Goal: Transaction & Acquisition: Purchase product/service

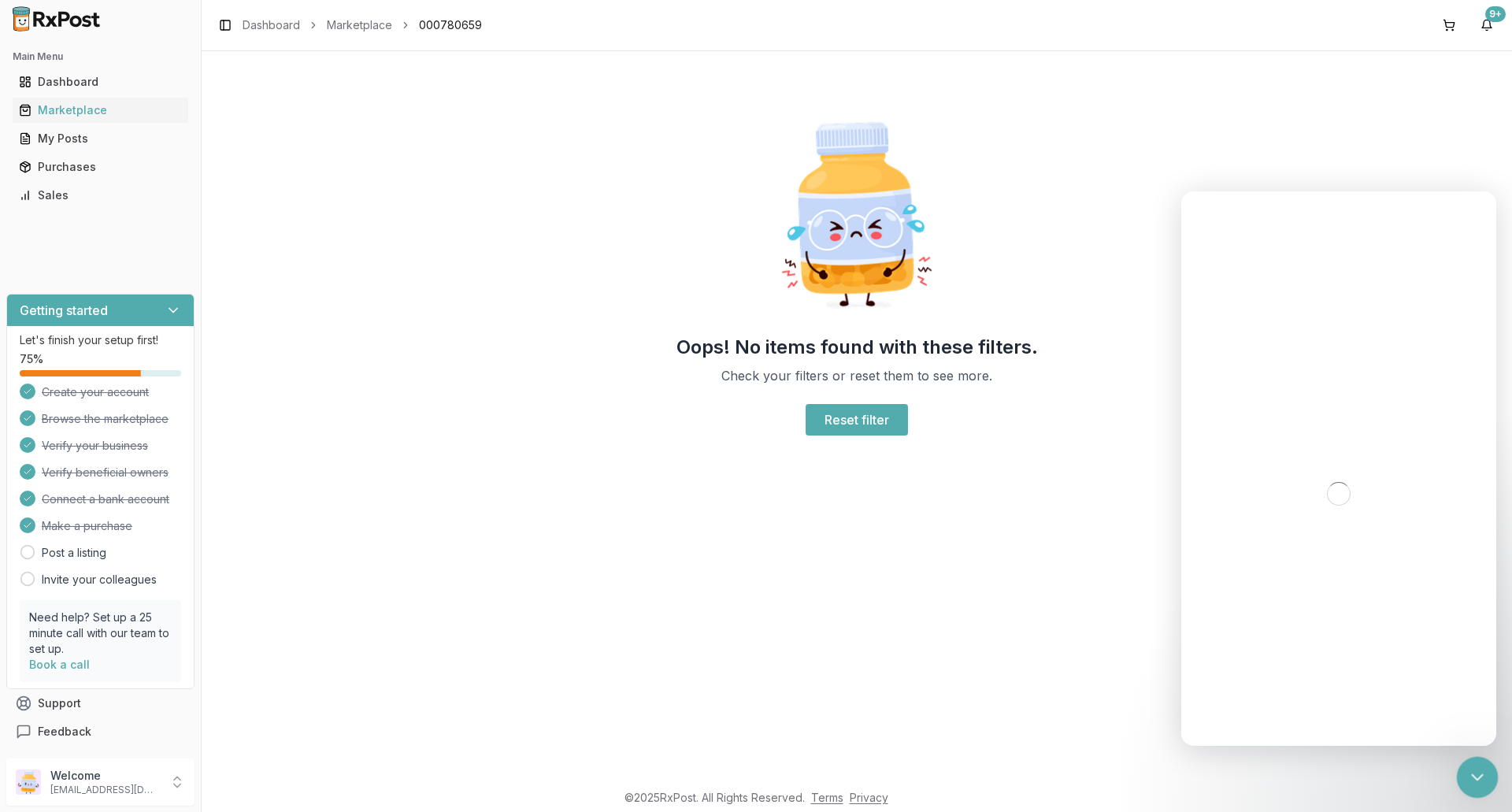
click at [1471, 774] on icon "Close Intercom Messenger" at bounding box center [1475, 775] width 19 height 19
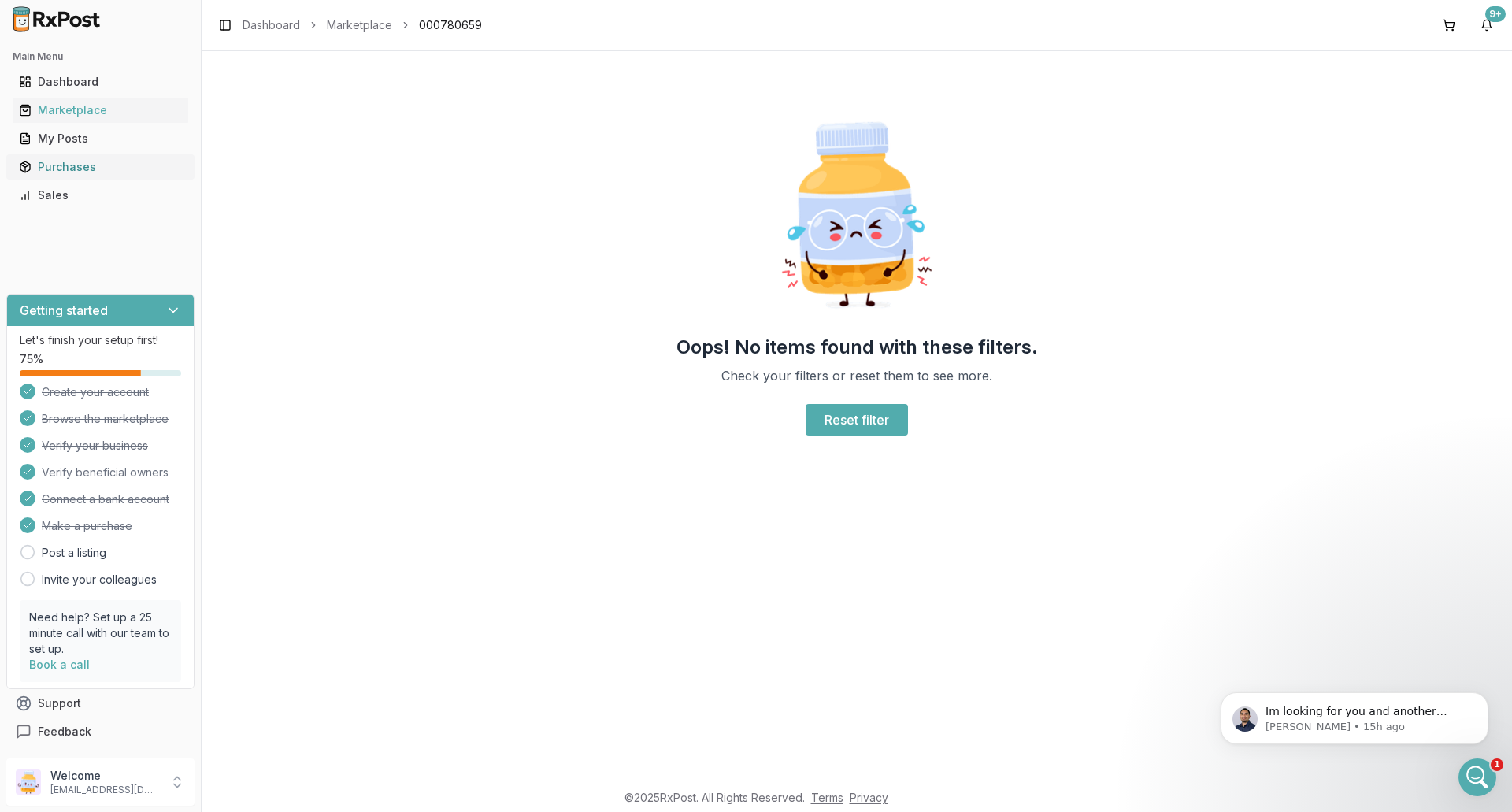
scroll to position [3, 0]
click at [84, 168] on div "Purchases" at bounding box center [101, 167] width 163 height 16
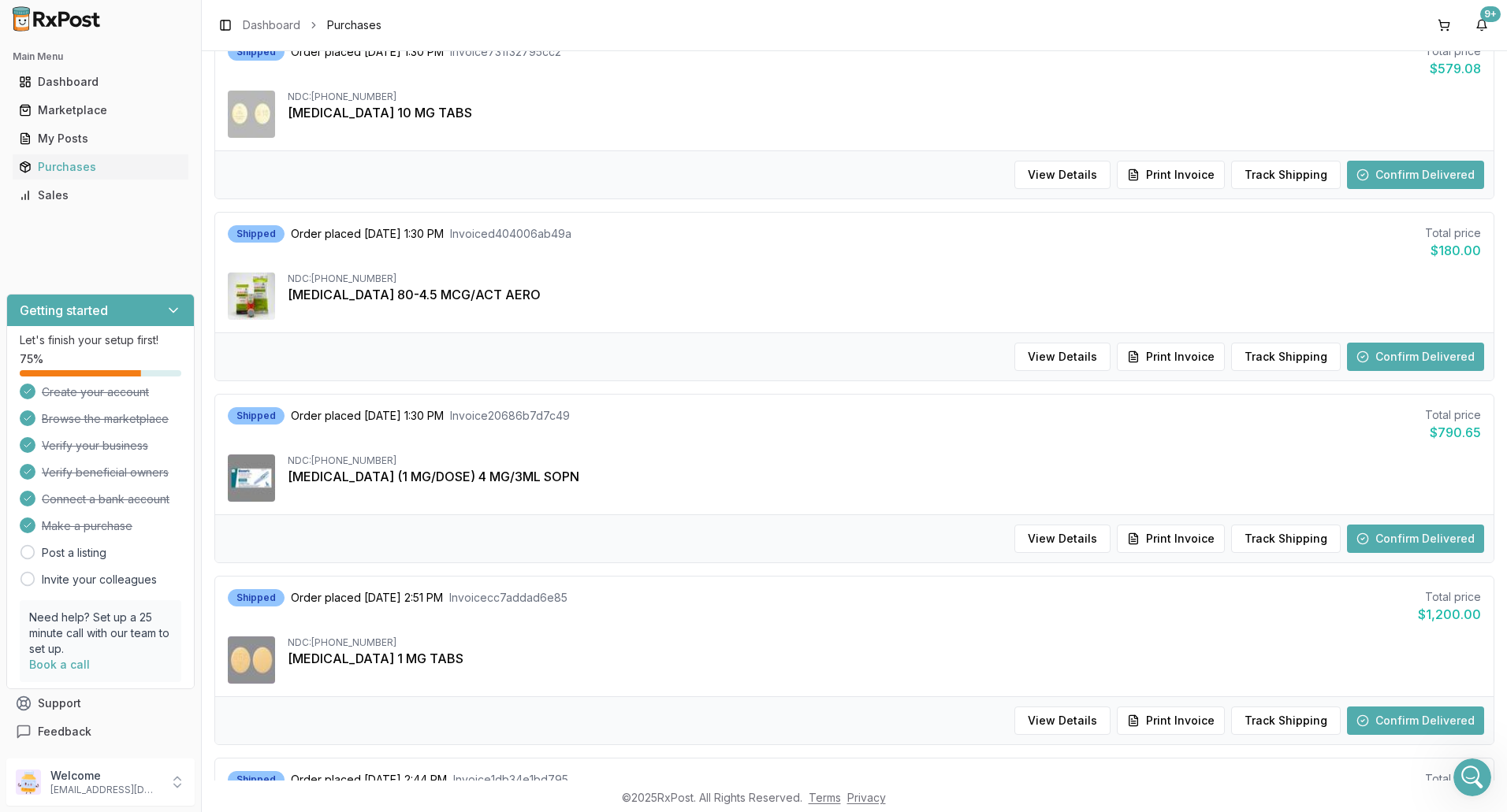
scroll to position [394, 0]
click at [1404, 537] on button "Confirm Delivered" at bounding box center [1415, 537] width 137 height 28
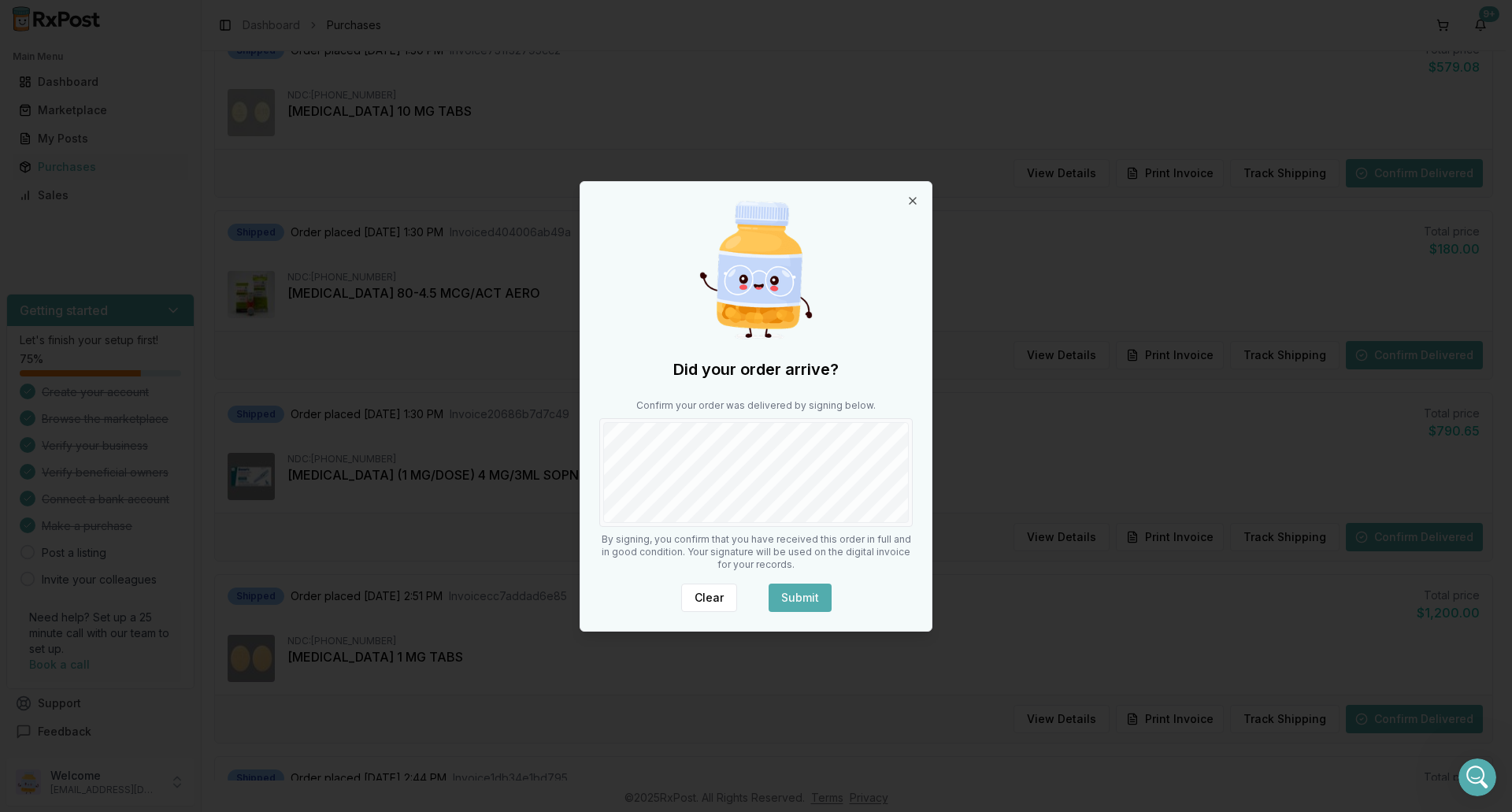
click at [811, 597] on button "Submit" at bounding box center [800, 597] width 63 height 28
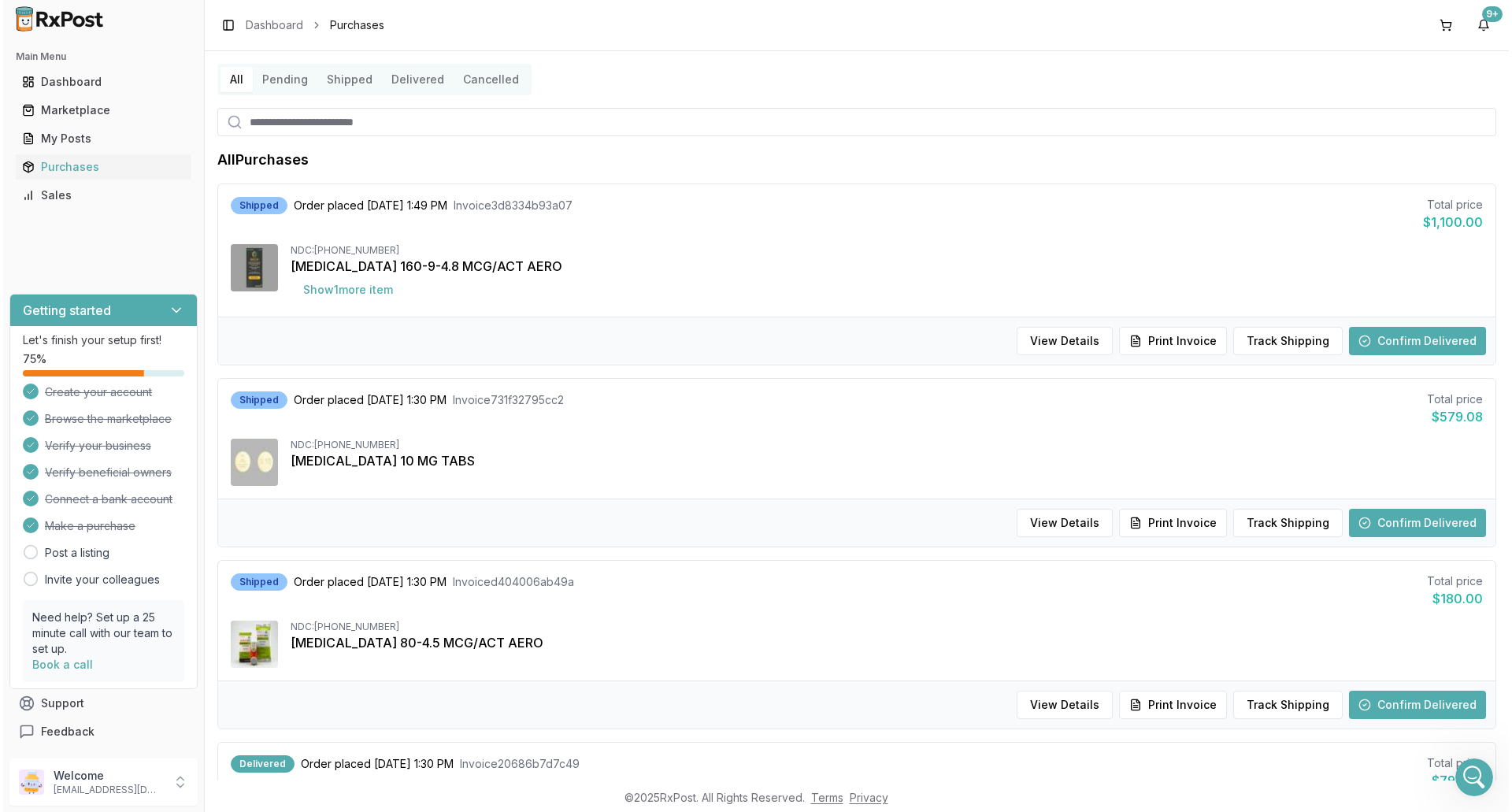
scroll to position [0, 0]
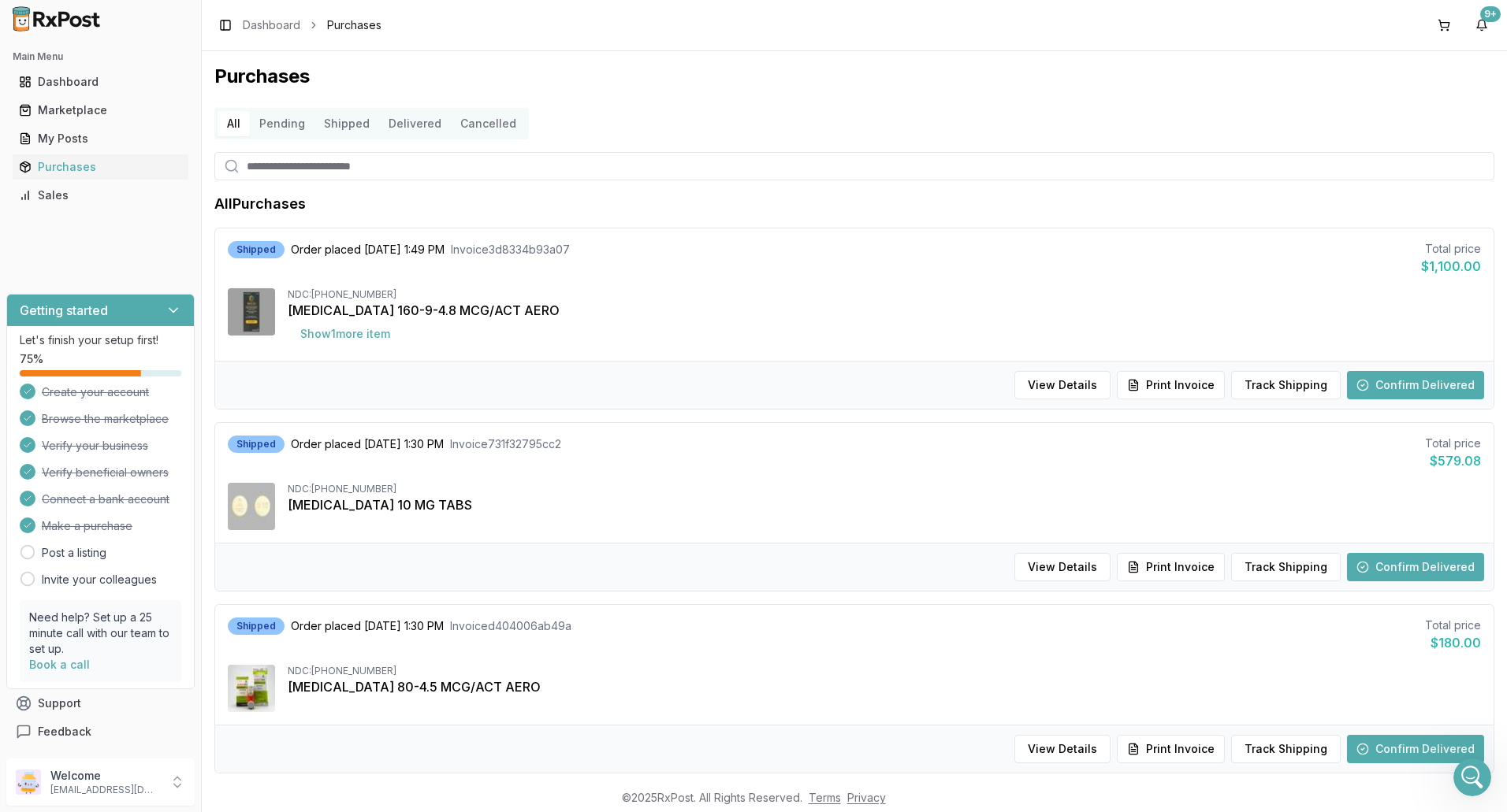
click at [393, 170] on input "search" at bounding box center [854, 166] width 1279 height 28
type input "*********"
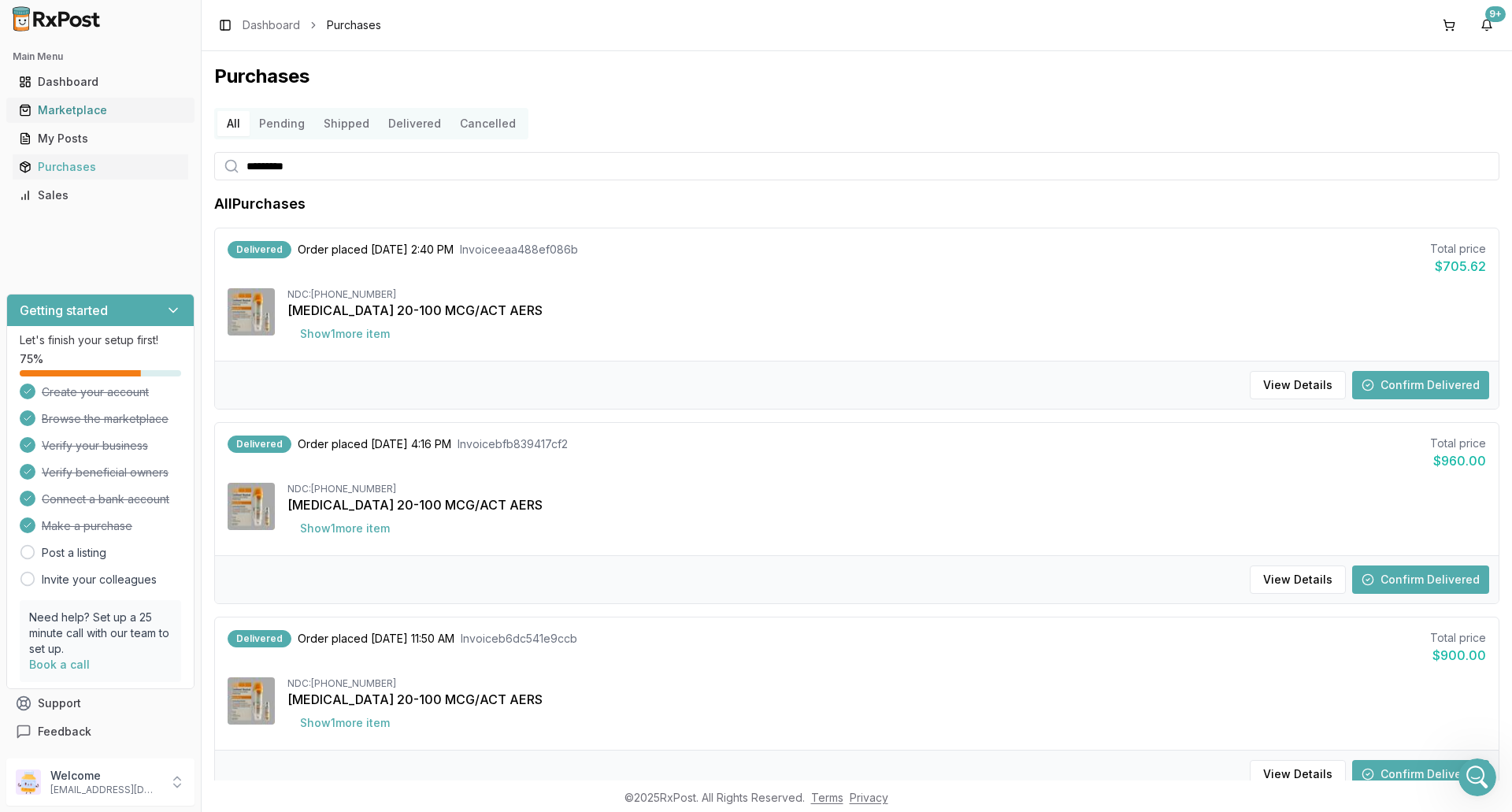
click at [80, 105] on div "Marketplace" at bounding box center [101, 110] width 163 height 16
click at [47, 106] on div "Marketplace" at bounding box center [101, 110] width 163 height 16
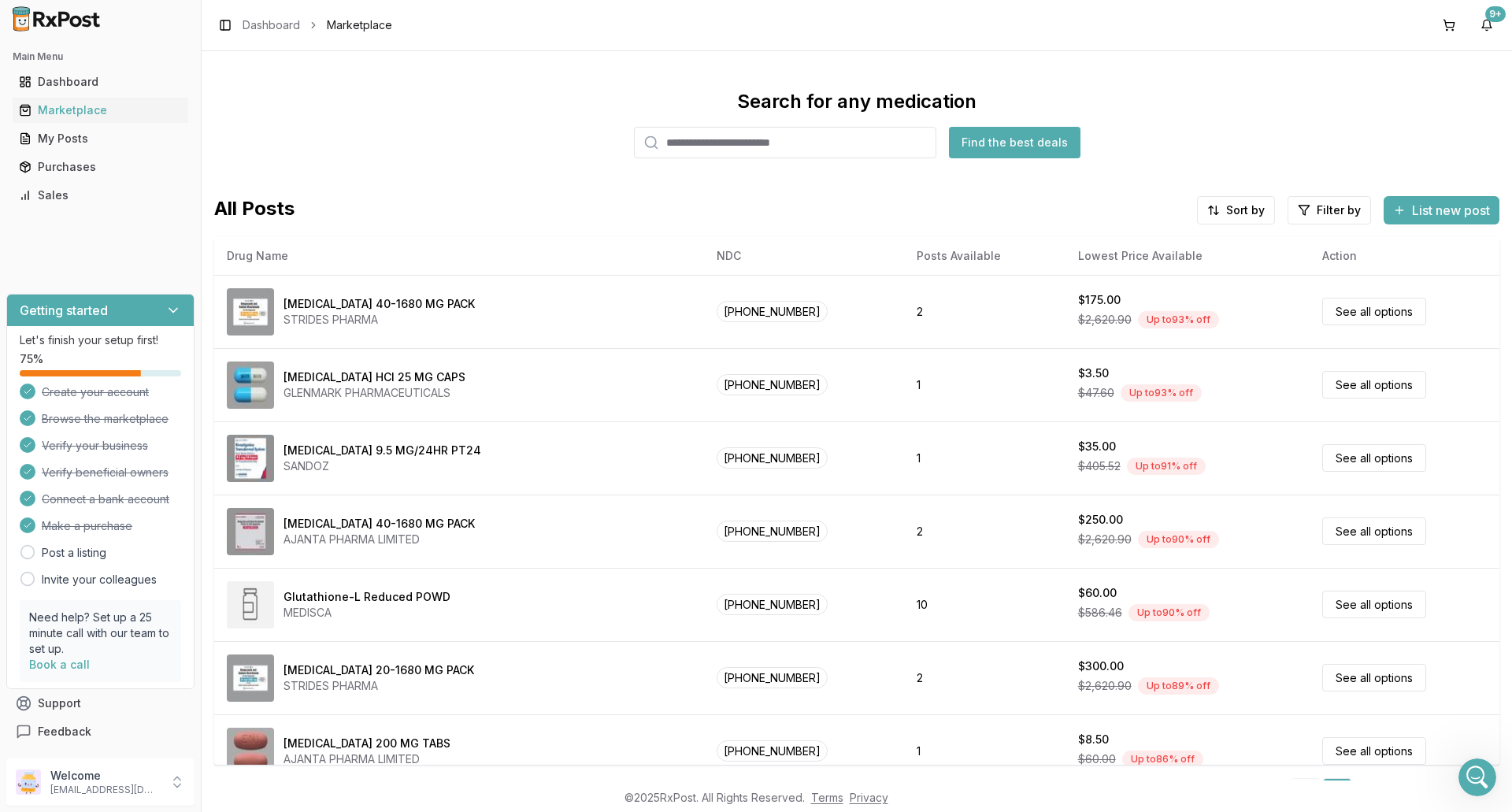
click at [723, 149] on input "search" at bounding box center [784, 143] width 302 height 32
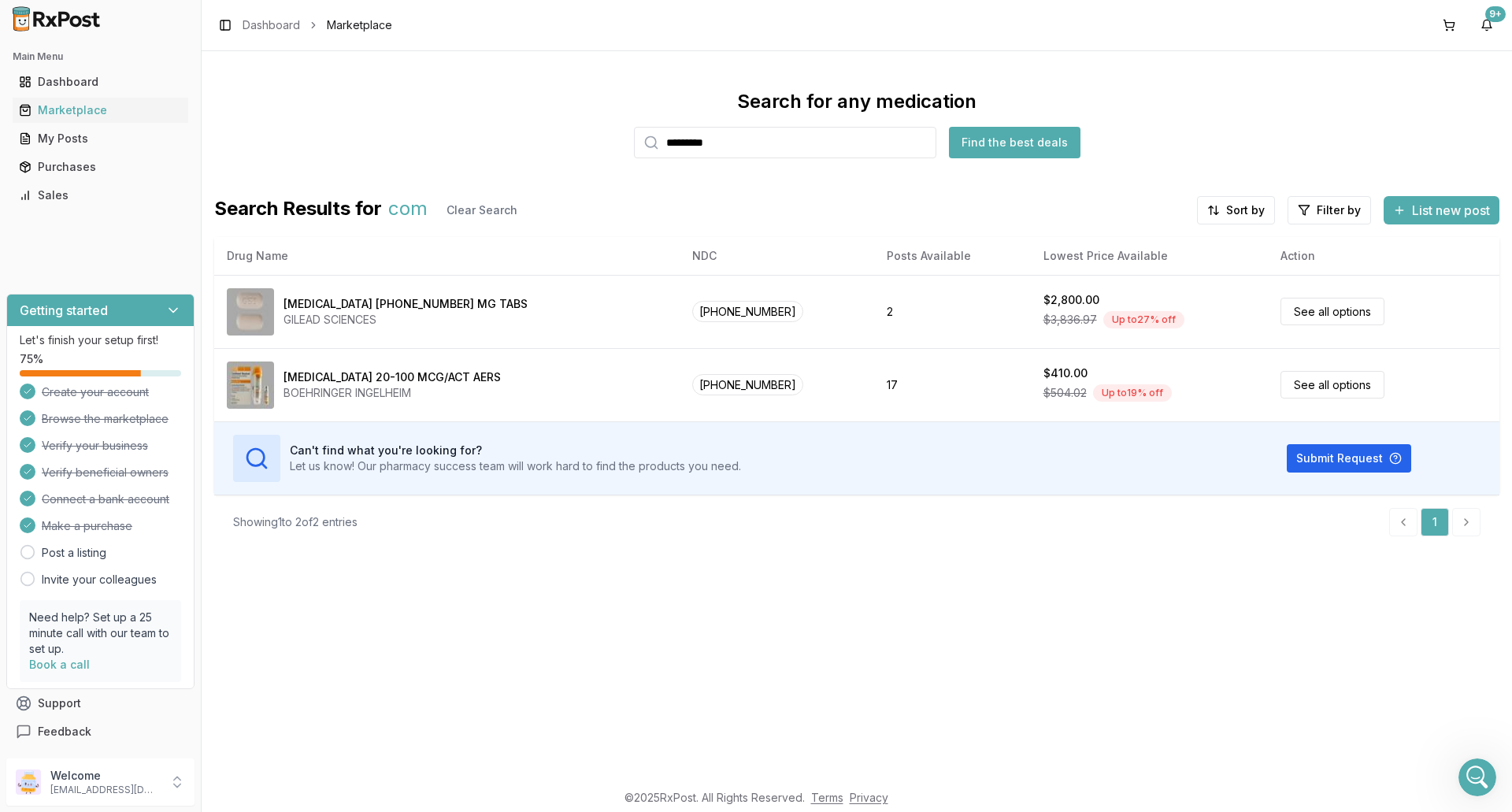
type input "*********"
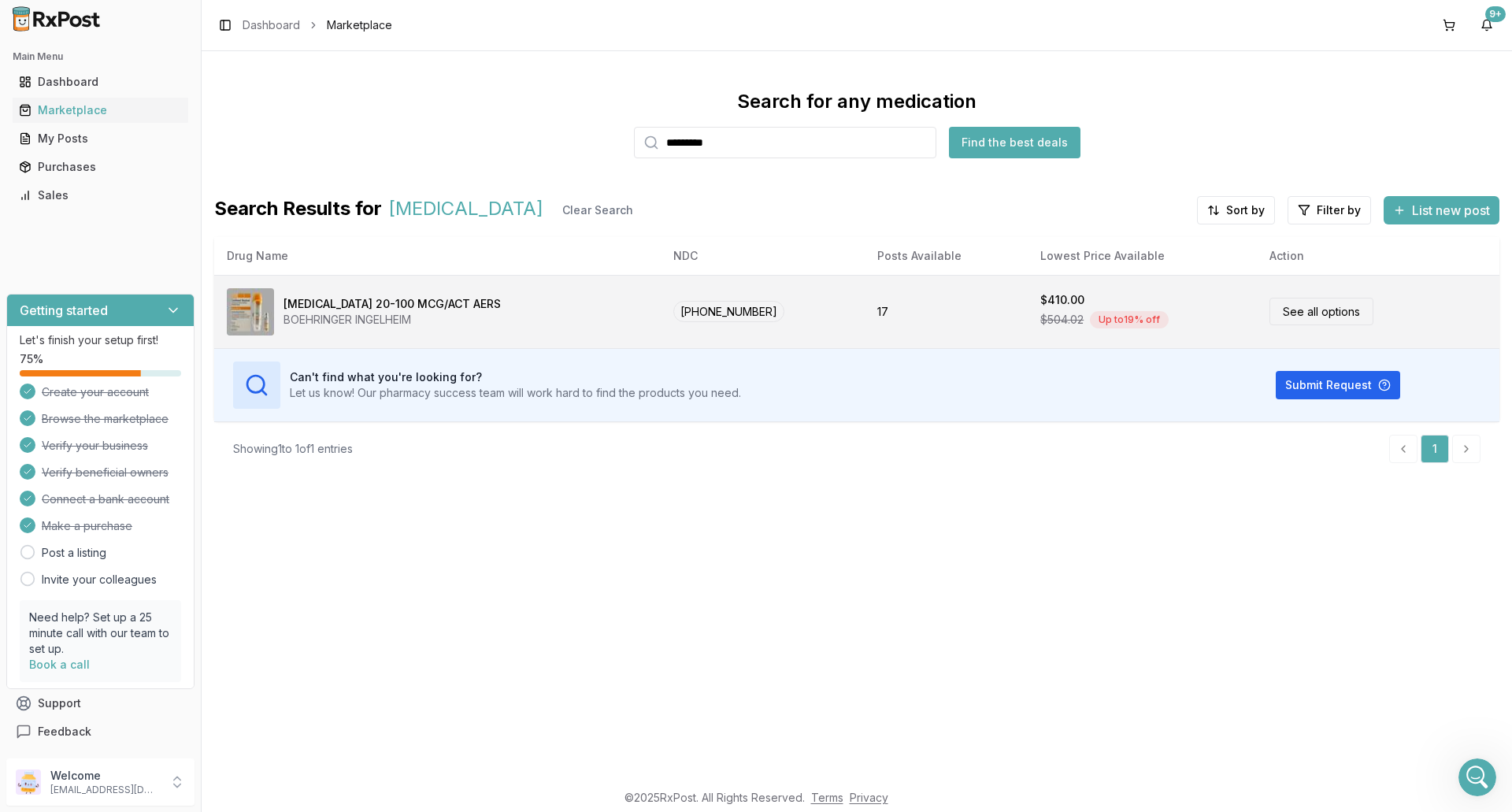
click at [584, 320] on div "[MEDICAL_DATA] 20-100 MCG/ACT AERS BOEHRINGER INGELHEIM" at bounding box center [437, 312] width 421 height 47
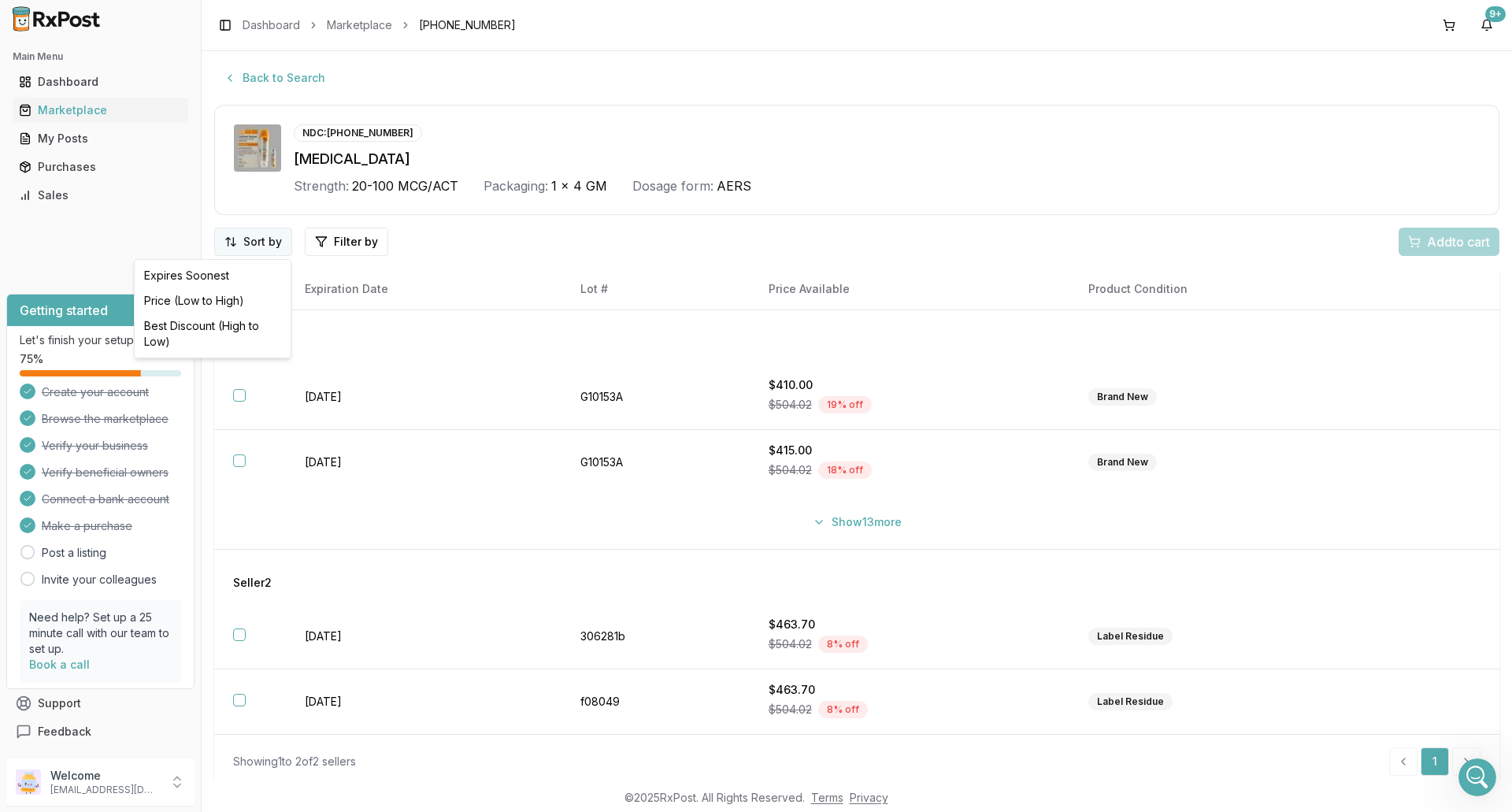
click at [248, 242] on html "Main Menu Dashboard Marketplace My Posts Purchases Sales Getting started Let's …" at bounding box center [756, 406] width 1512 height 812
click at [221, 299] on div "Price (Low to High)" at bounding box center [212, 300] width 150 height 25
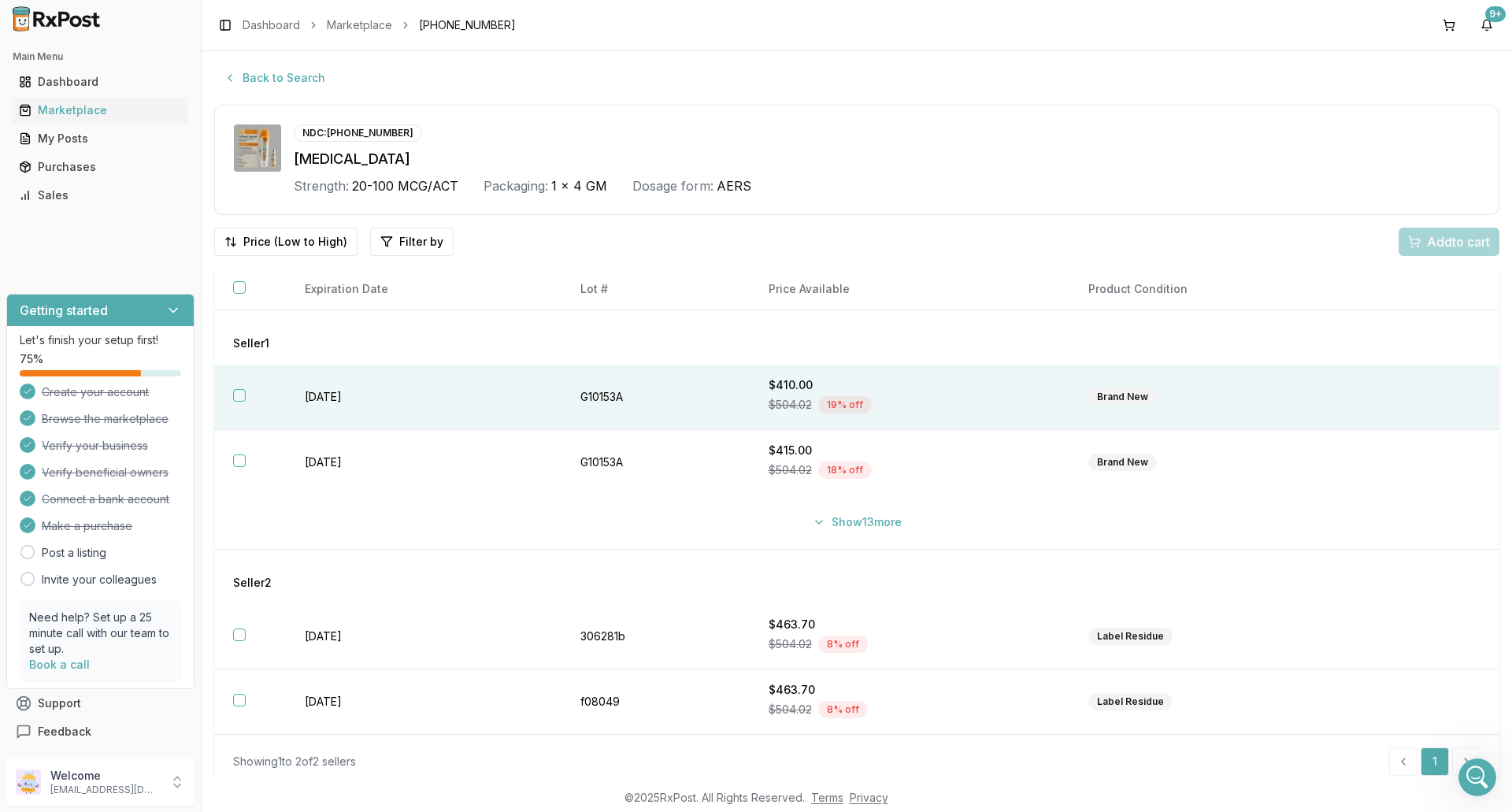
click at [476, 426] on td "[DATE]" at bounding box center [423, 397] width 276 height 66
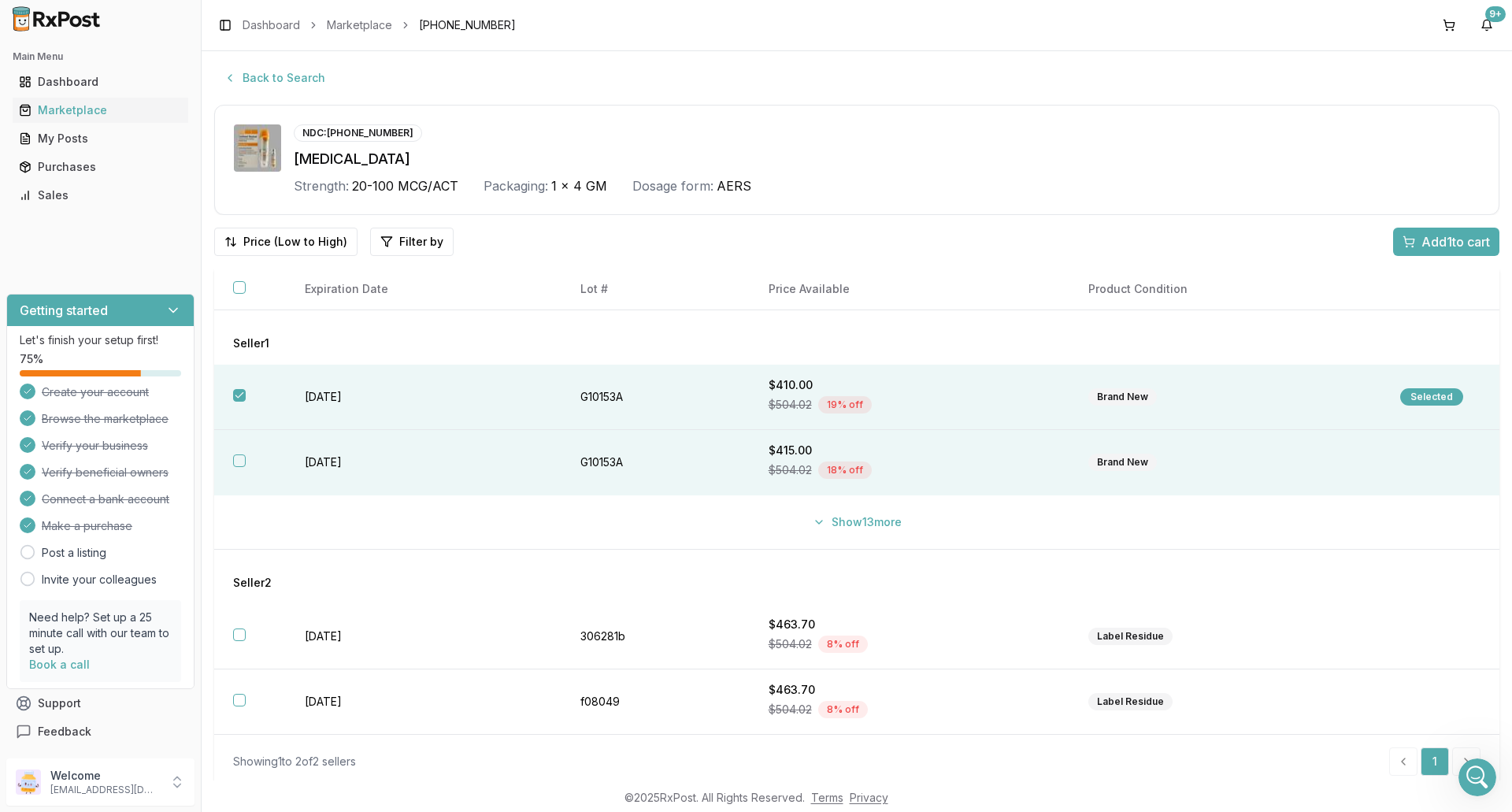
click at [473, 458] on td "[DATE]" at bounding box center [423, 462] width 276 height 66
click at [1443, 238] on span "Add 2 to cart" at bounding box center [1454, 242] width 71 height 19
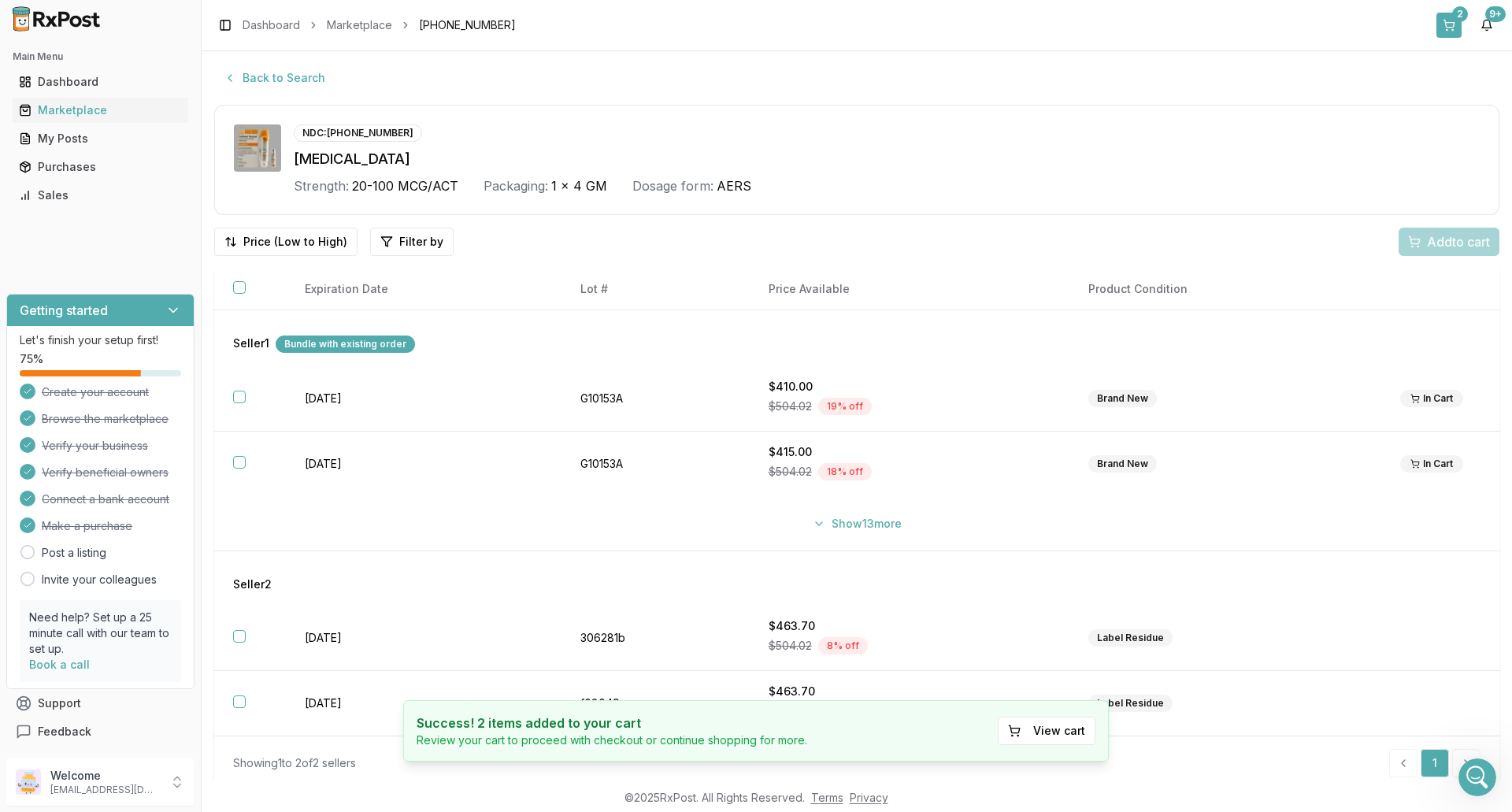
click at [1448, 18] on button "2" at bounding box center [1448, 25] width 25 height 25
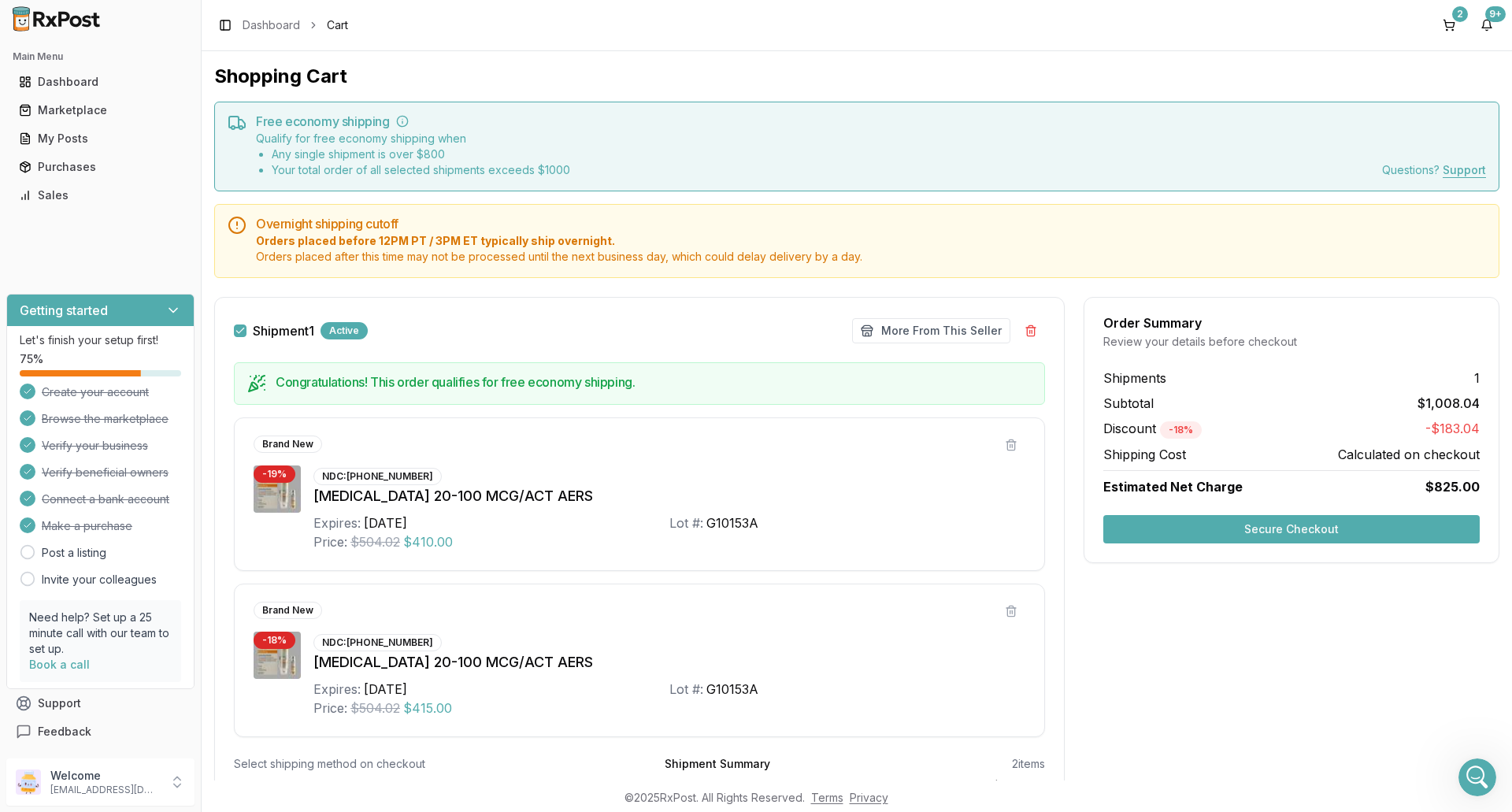
click at [1263, 532] on button "Secure Checkout" at bounding box center [1291, 529] width 376 height 28
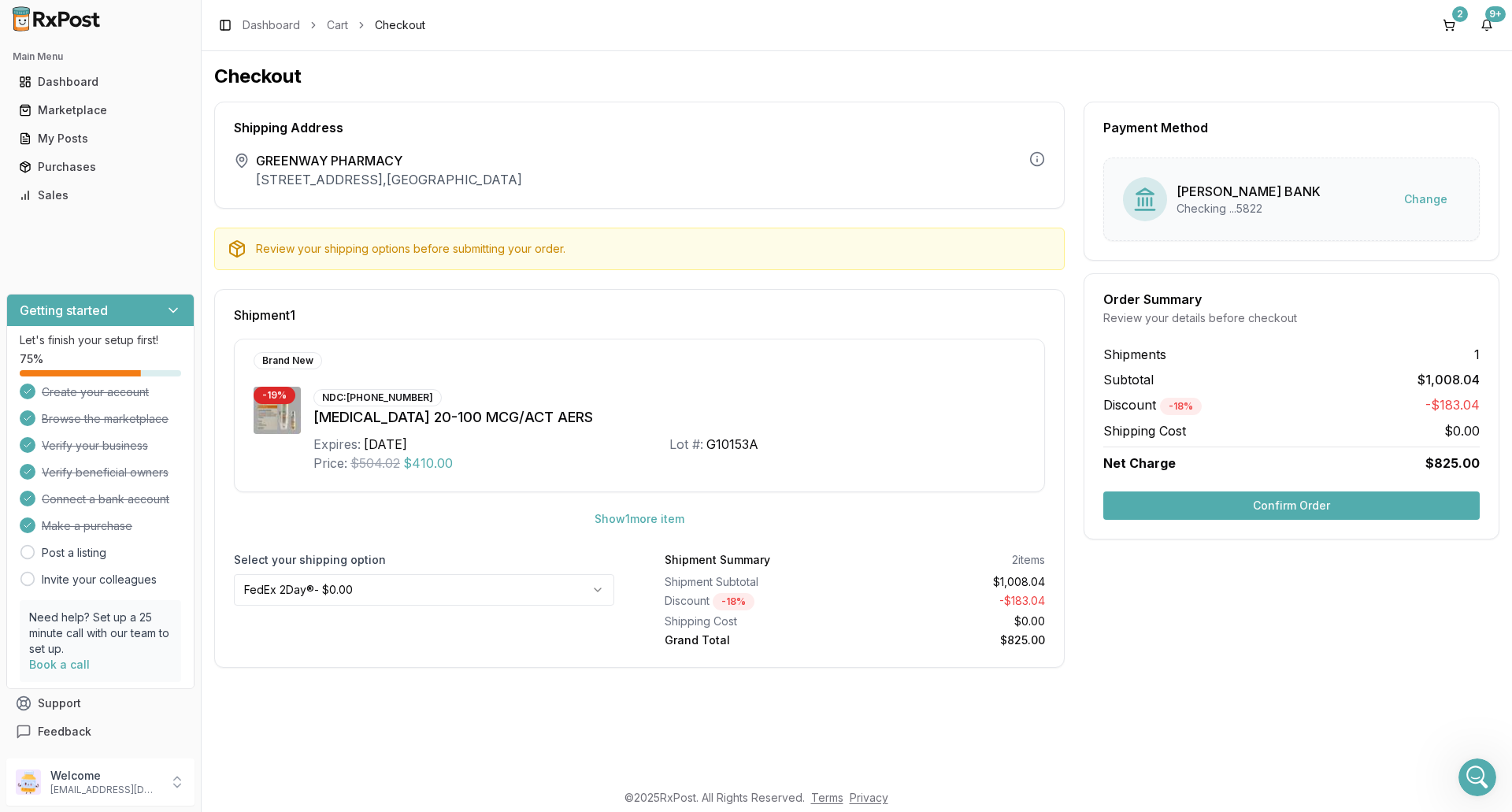
click at [1299, 495] on button "Confirm Order" at bounding box center [1291, 505] width 376 height 28
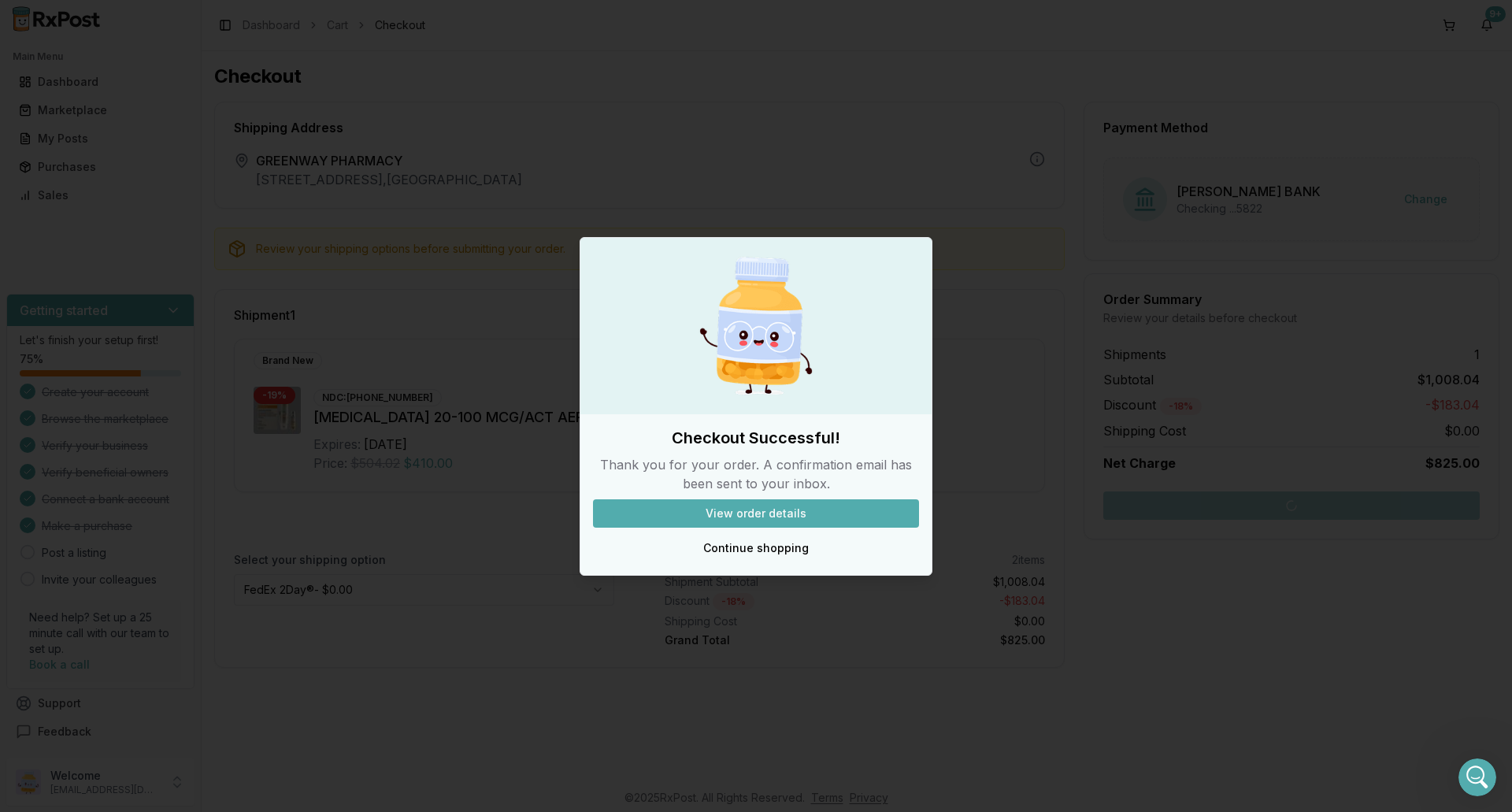
click at [743, 533] on div "Checkout Successful! Thank you for your order. A confirmation email has been se…" at bounding box center [756, 494] width 351 height 136
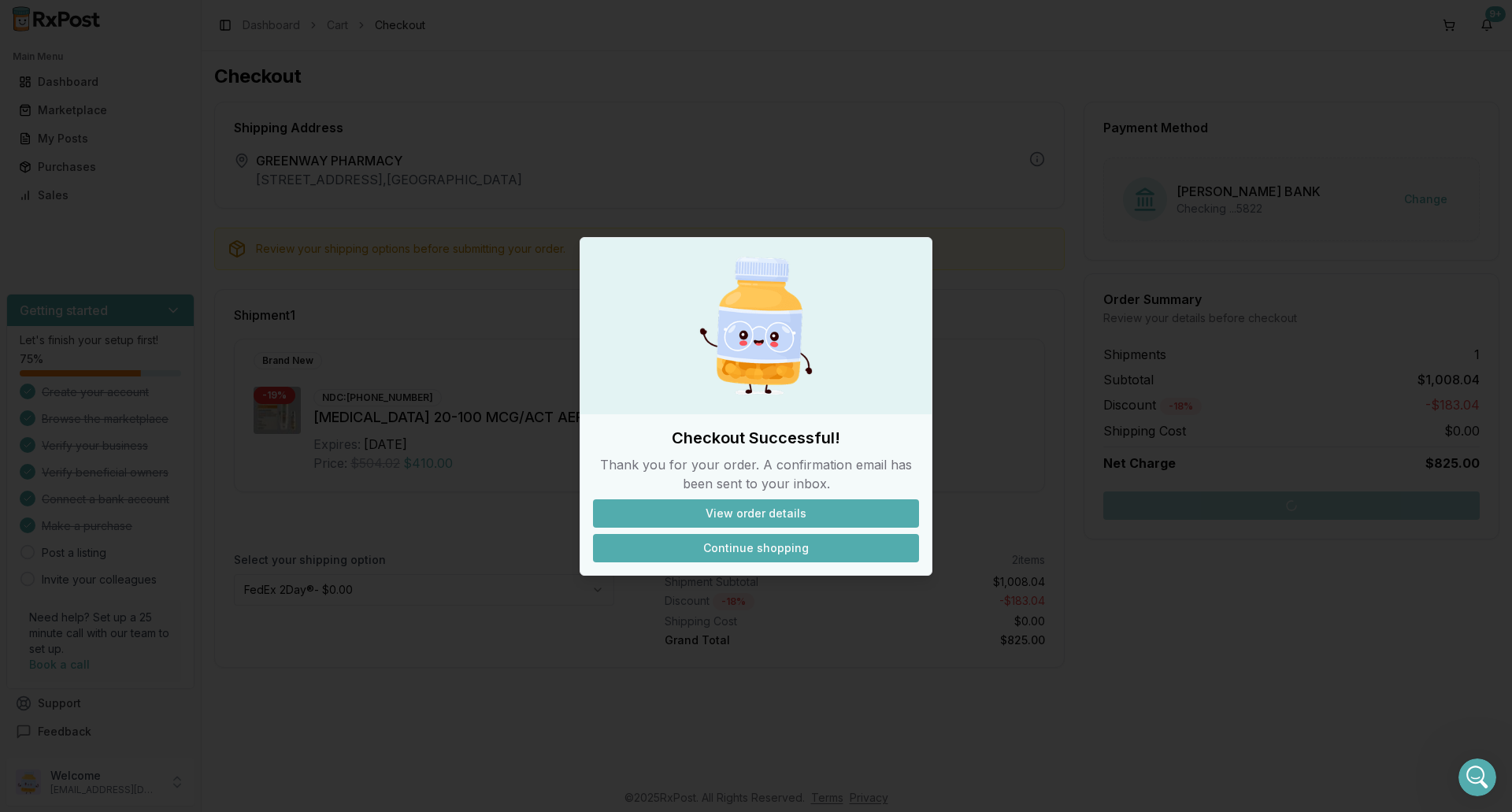
click at [763, 547] on button "Continue shopping" at bounding box center [756, 548] width 326 height 28
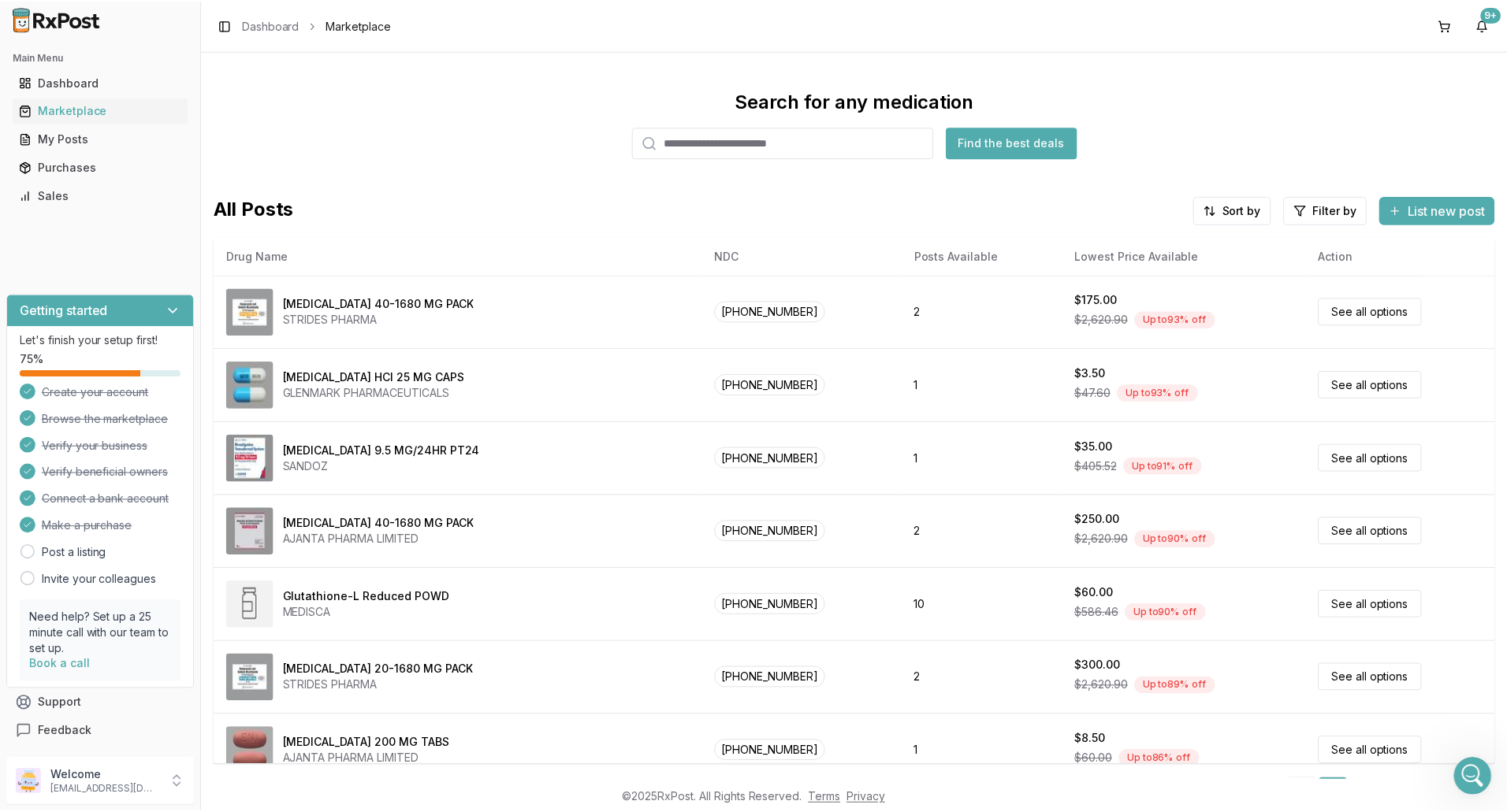
scroll to position [11685, 0]
click at [74, 169] on div "Purchases" at bounding box center [101, 167] width 163 height 16
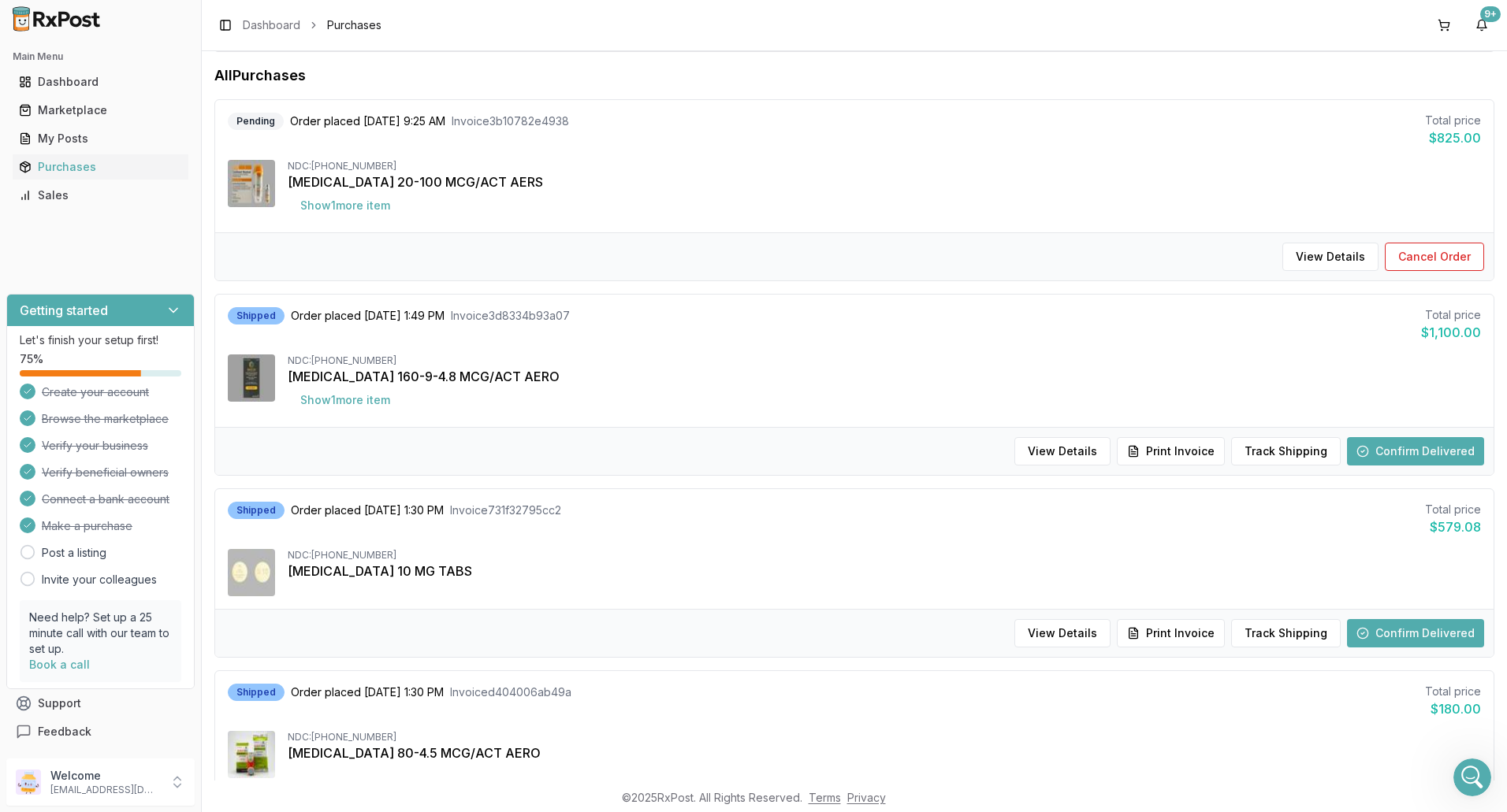
scroll to position [158, 0]
